Goal: Task Accomplishment & Management: Manage account settings

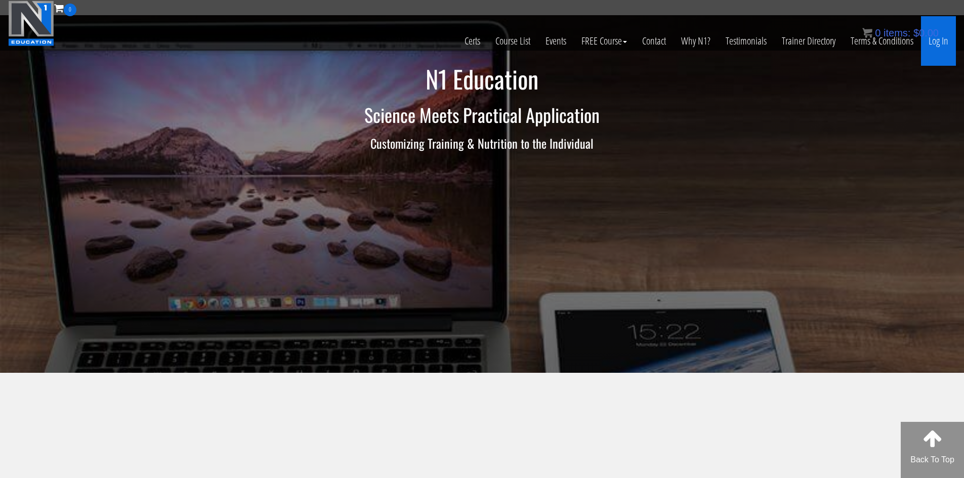
click at [938, 41] on link "Log In" at bounding box center [938, 41] width 35 height 50
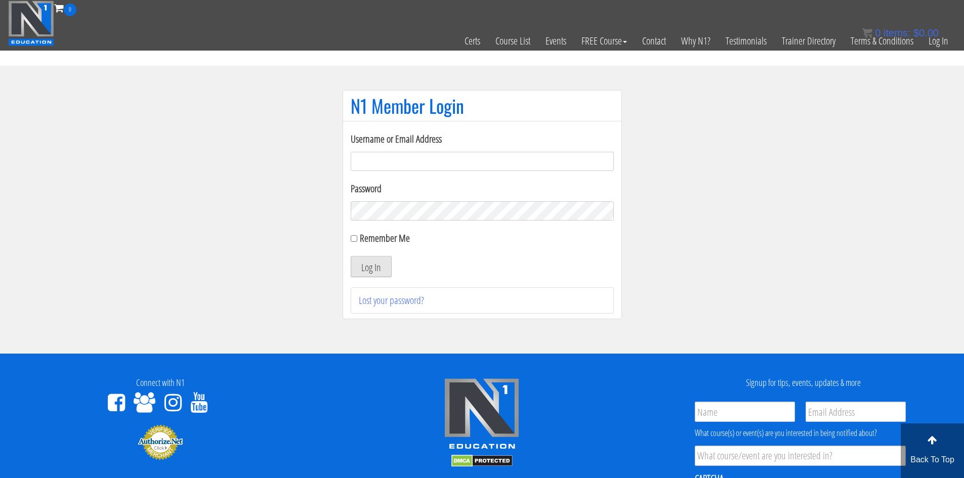
type input "liftingsetsyoufree93@gmail.com"
click at [369, 269] on button "Log In" at bounding box center [371, 266] width 41 height 21
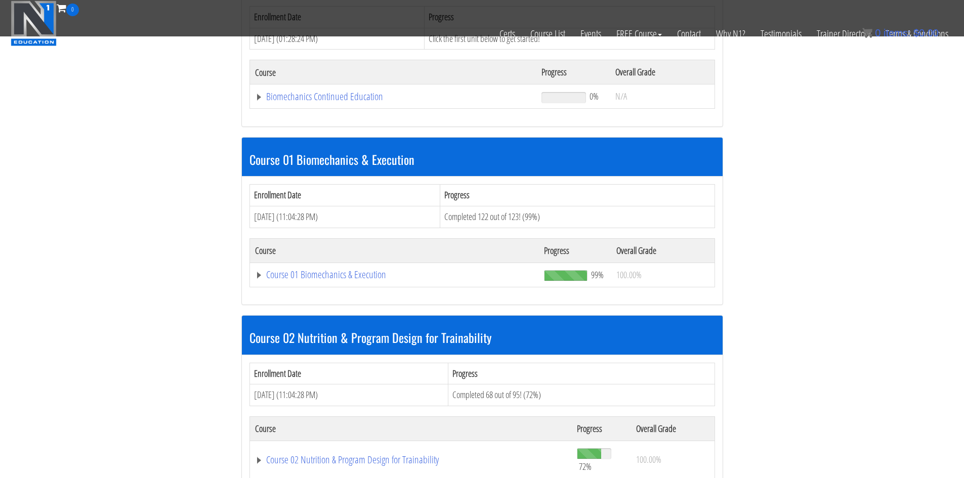
scroll to position [202, 0]
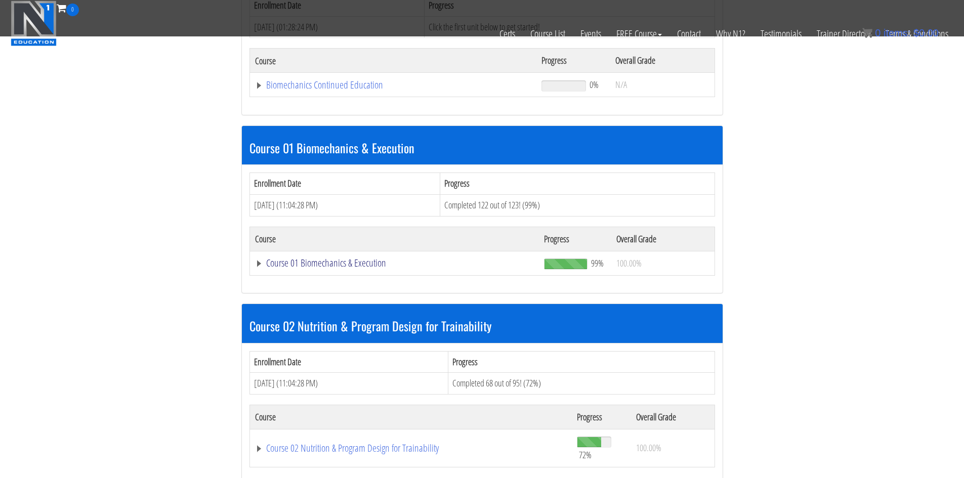
click at [259, 90] on link "Course 01 Biomechanics & Execution" at bounding box center [393, 85] width 277 height 10
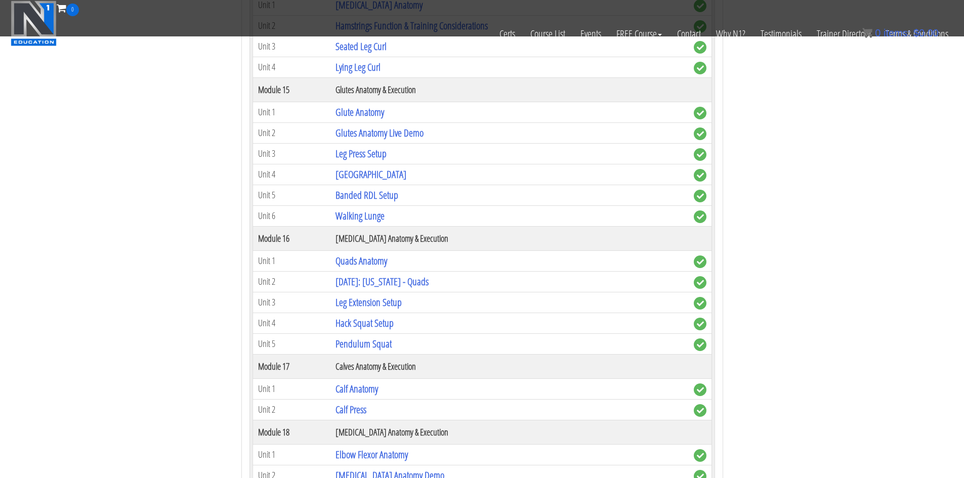
scroll to position [2783, 0]
